Goal: Entertainment & Leisure: Consume media (video, audio)

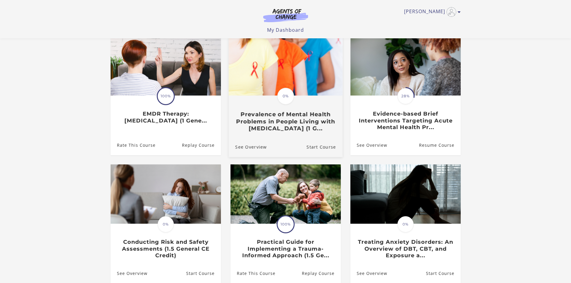
scroll to position [137, 0]
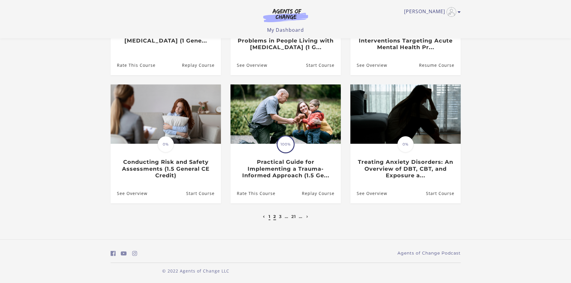
click at [274, 216] on link "2" at bounding box center [274, 216] width 3 height 5
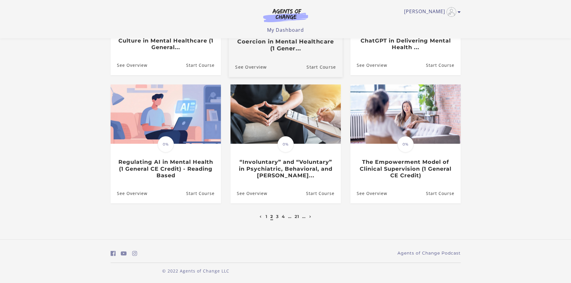
scroll to position [138, 0]
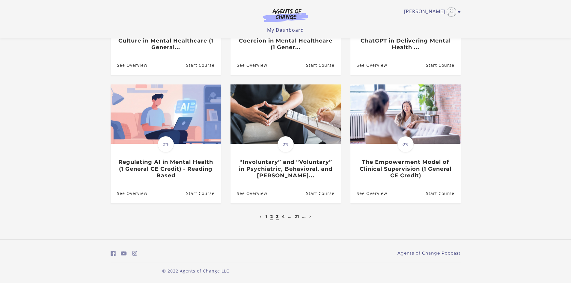
click at [276, 217] on link "3" at bounding box center [277, 216] width 3 height 5
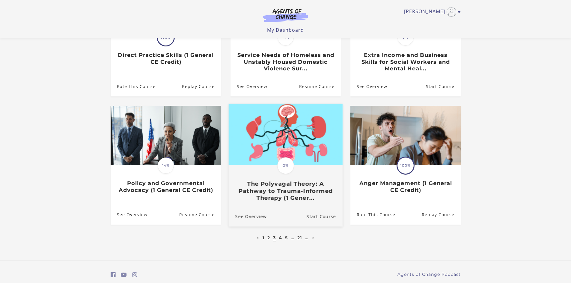
scroll to position [120, 0]
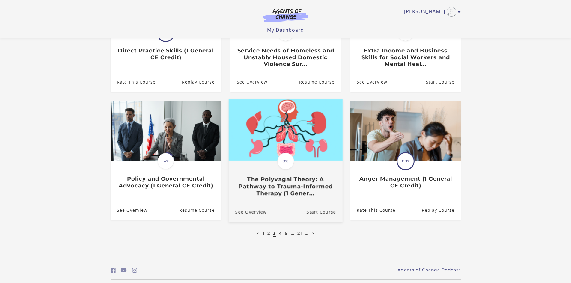
click at [284, 186] on h3 "The Polyvagal Theory: A Pathway to Trauma-Informed Therapy (1 Gener..." at bounding box center [285, 186] width 101 height 21
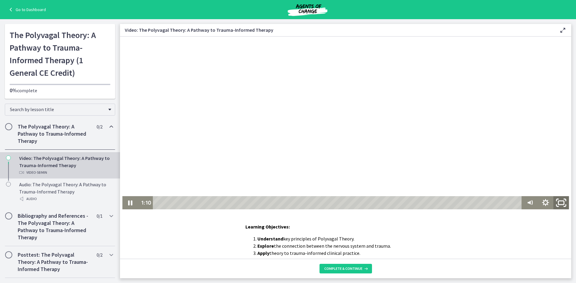
click at [559, 199] on icon "Fullscreen" at bounding box center [560, 203] width 19 height 16
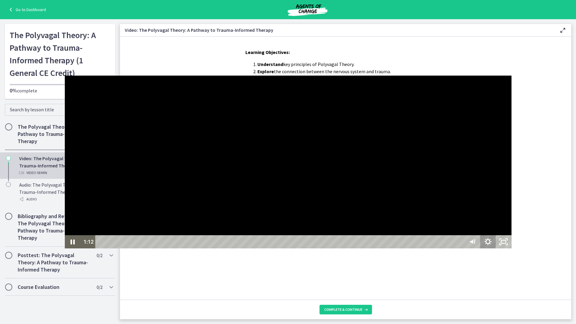
click at [511, 248] on icon "Unfullscreen" at bounding box center [503, 241] width 16 height 13
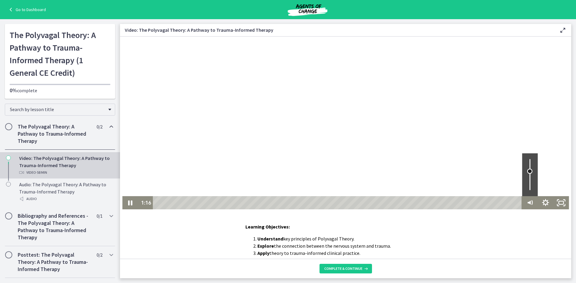
click at [527, 171] on div "Volume" at bounding box center [529, 171] width 5 height 5
click at [128, 202] on icon "Pause" at bounding box center [130, 203] width 5 height 6
click at [125, 201] on icon "Play Video" at bounding box center [131, 202] width 16 height 13
click at [128, 204] on icon "Pause" at bounding box center [130, 203] width 5 height 6
click at [129, 201] on icon "Play Video" at bounding box center [131, 202] width 4 height 5
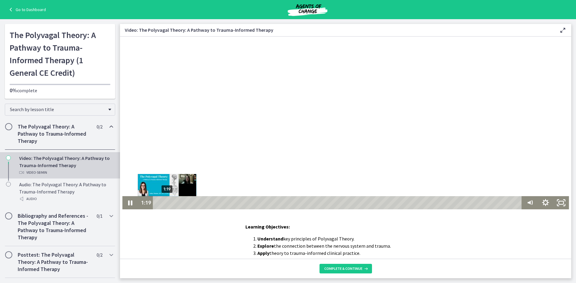
click at [165, 199] on div "1:19" at bounding box center [338, 202] width 359 height 13
drag, startPoint x: 163, startPoint y: 202, endPoint x: 155, endPoint y: 203, distance: 7.5
click at [157, 203] on div "Playbar" at bounding box center [159, 203] width 4 height 4
drag, startPoint x: 177, startPoint y: 203, endPoint x: 163, endPoint y: 203, distance: 14.7
click at [163, 203] on div "Playbar" at bounding box center [165, 203] width 4 height 4
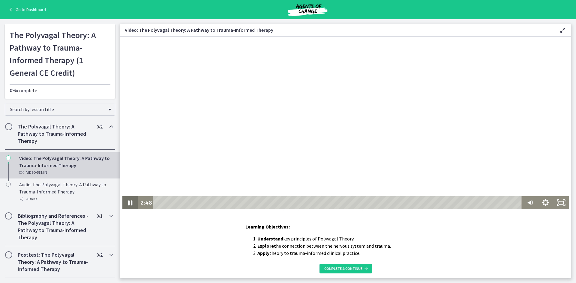
click at [128, 201] on icon "Pause" at bounding box center [130, 203] width 4 height 5
click at [128, 201] on icon "Play Video" at bounding box center [130, 203] width 5 height 7
click at [159, 199] on div "0:24" at bounding box center [338, 202] width 359 height 13
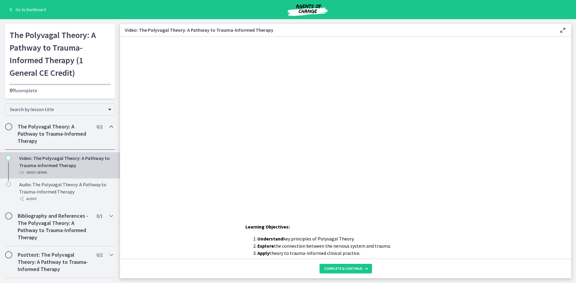
click at [563, 31] on icon at bounding box center [562, 30] width 7 height 7
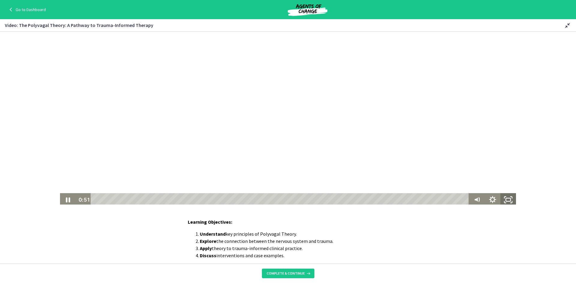
click at [505, 198] on icon "Fullscreen" at bounding box center [508, 199] width 16 height 13
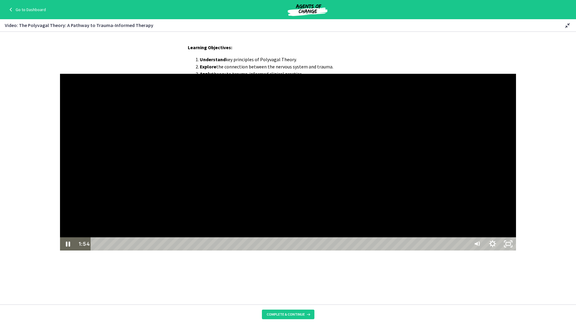
click at [71, 129] on div at bounding box center [288, 162] width 456 height 177
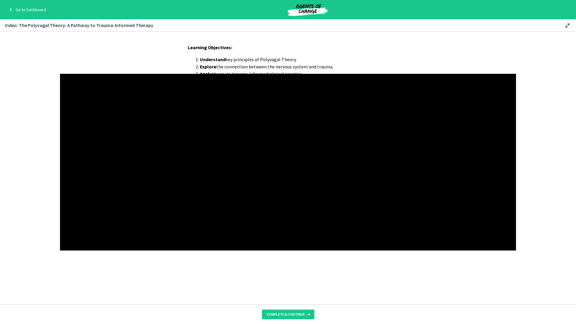
drag, startPoint x: 229, startPoint y: 168, endPoint x: 209, endPoint y: 149, distance: 27.8
